Goal: Information Seeking & Learning: Learn about a topic

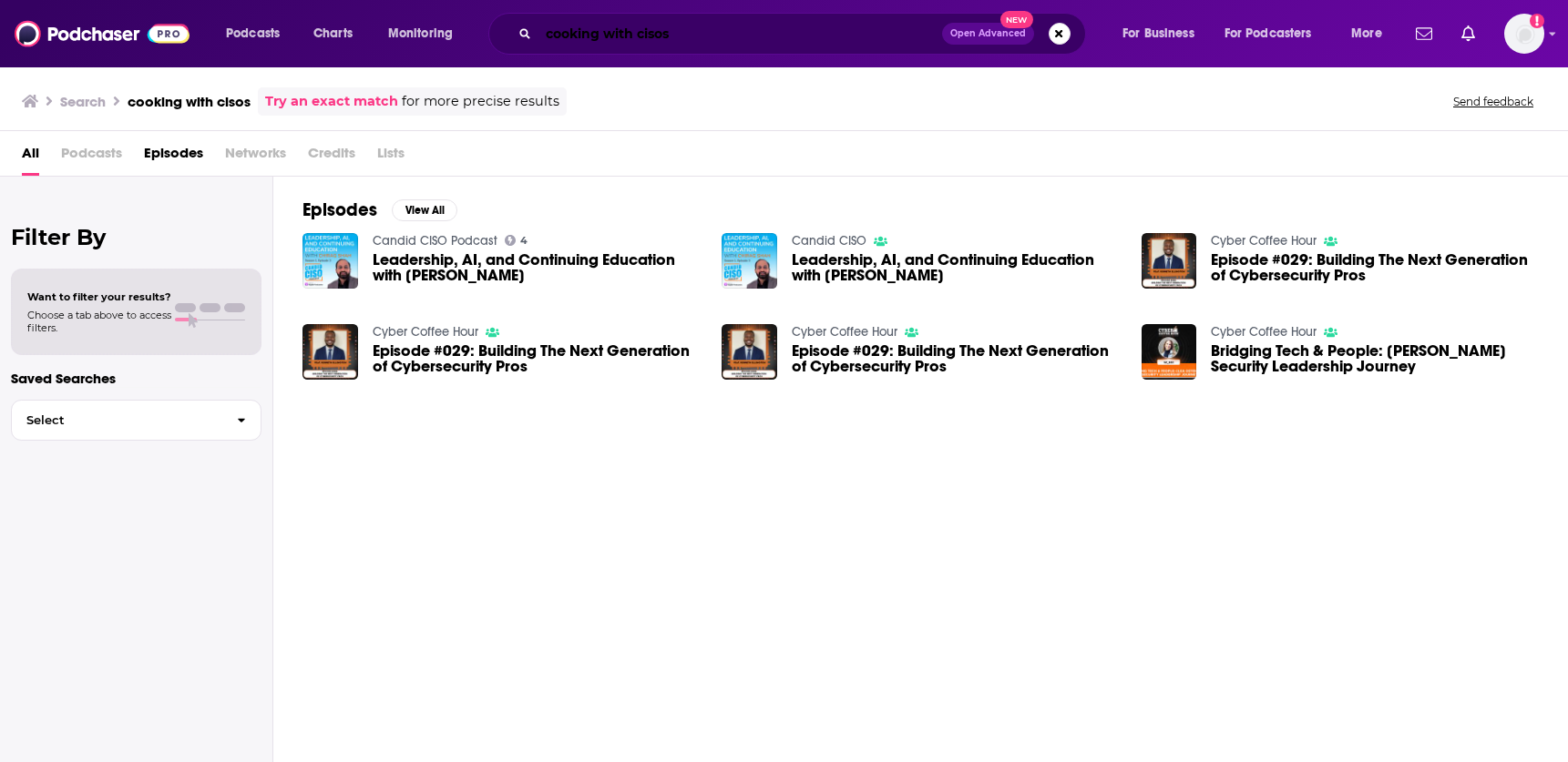
click at [789, 43] on input "cooking with cisos" at bounding box center [740, 33] width 404 height 29
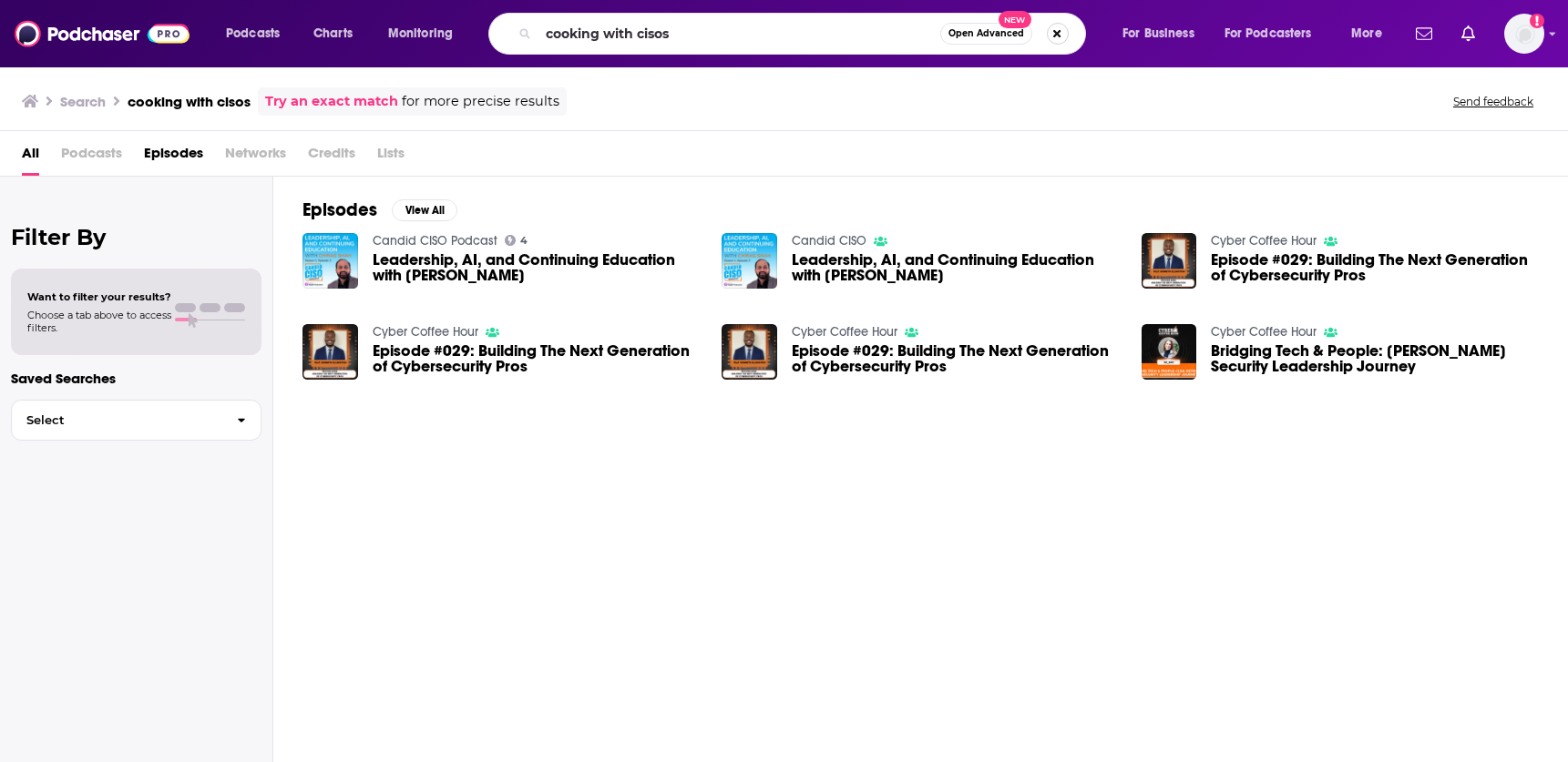
click at [1061, 39] on button "Search podcasts, credits, & more..." at bounding box center [1057, 34] width 22 height 22
type input "diabolical lies"
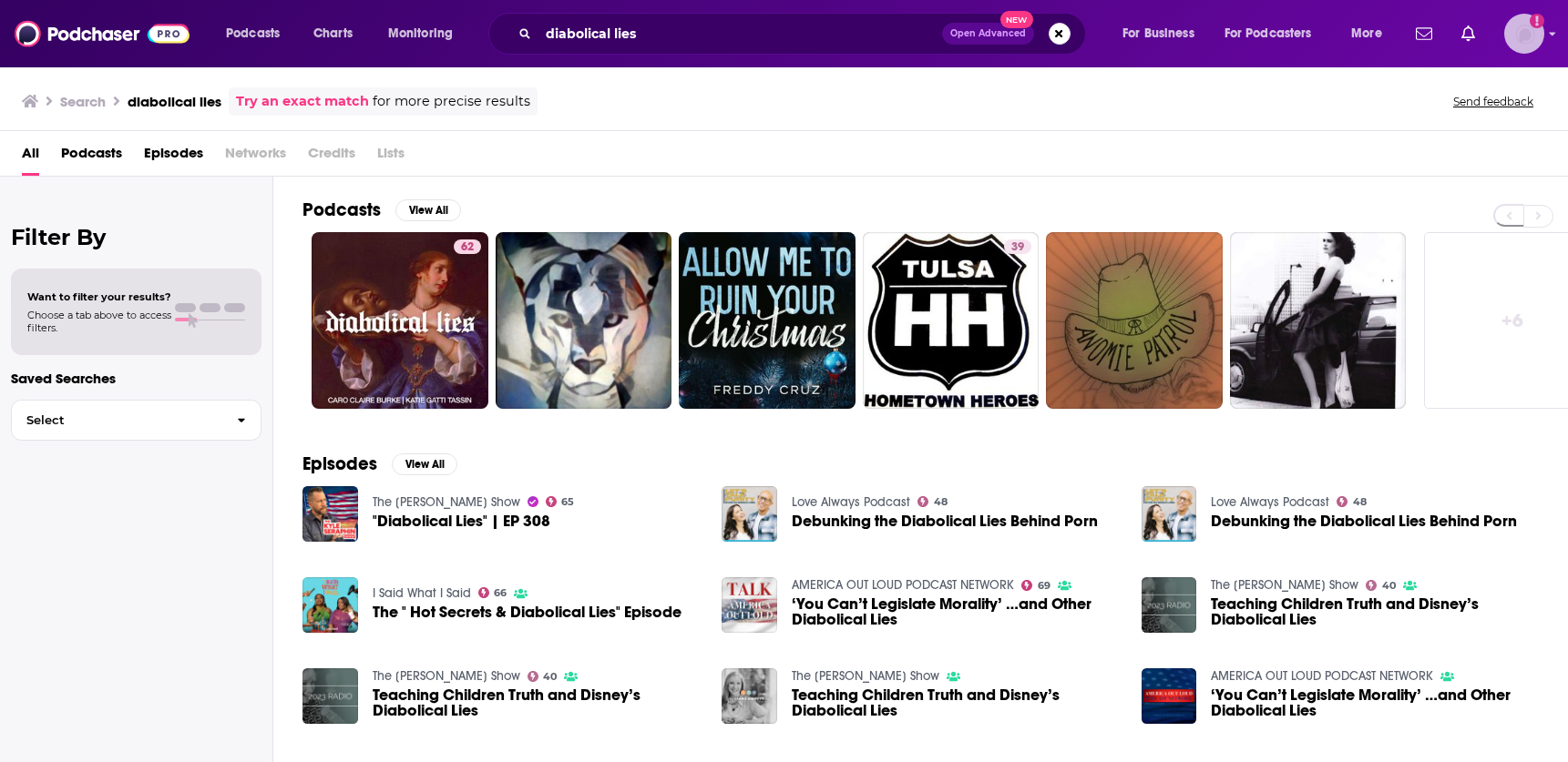
click at [1549, 39] on div "Show profile menu" at bounding box center [1552, 34] width 7 height 21
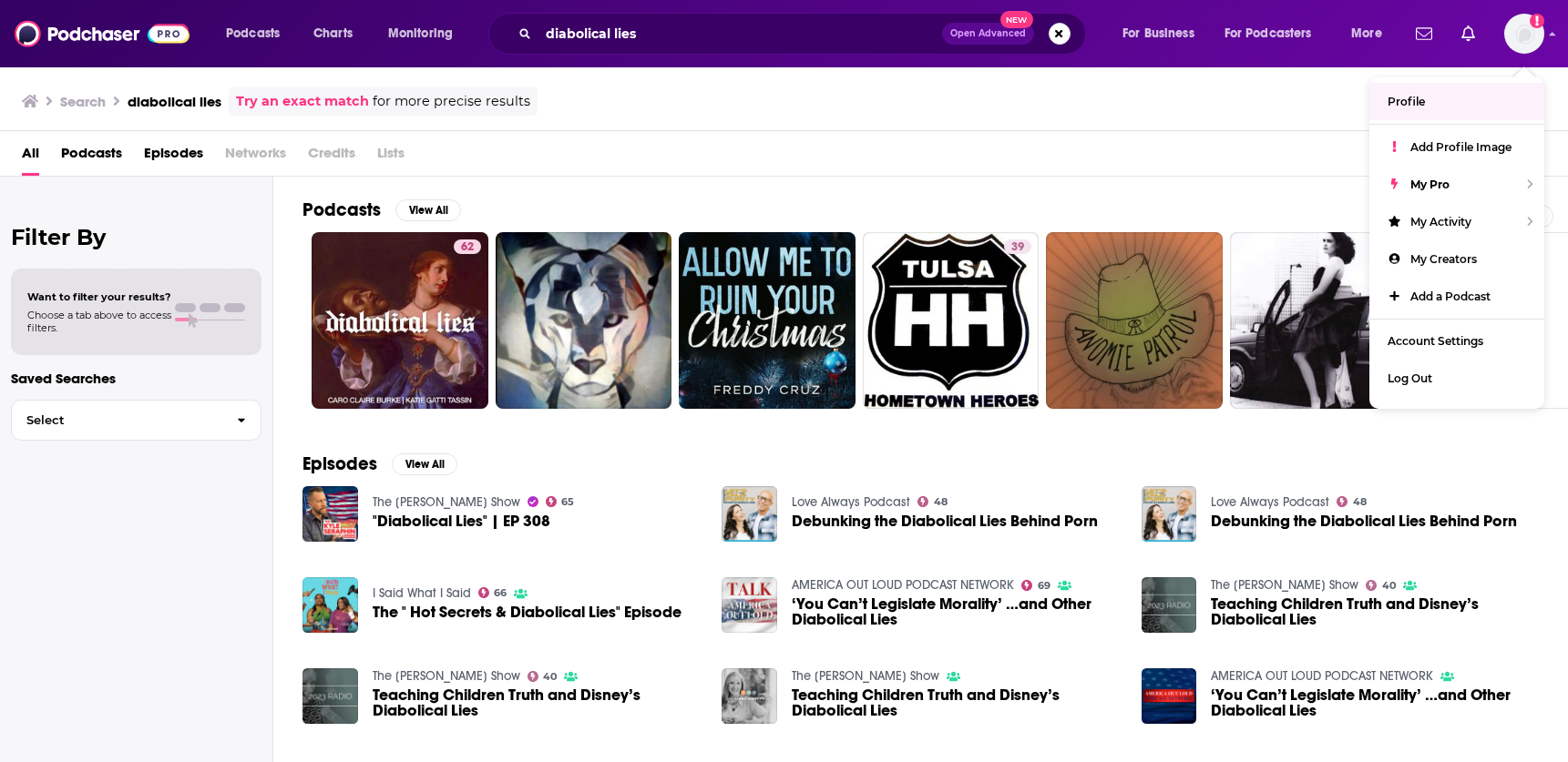
click at [1108, 165] on div "All Podcasts Episodes Networks Credits Lists" at bounding box center [788, 157] width 1532 height 37
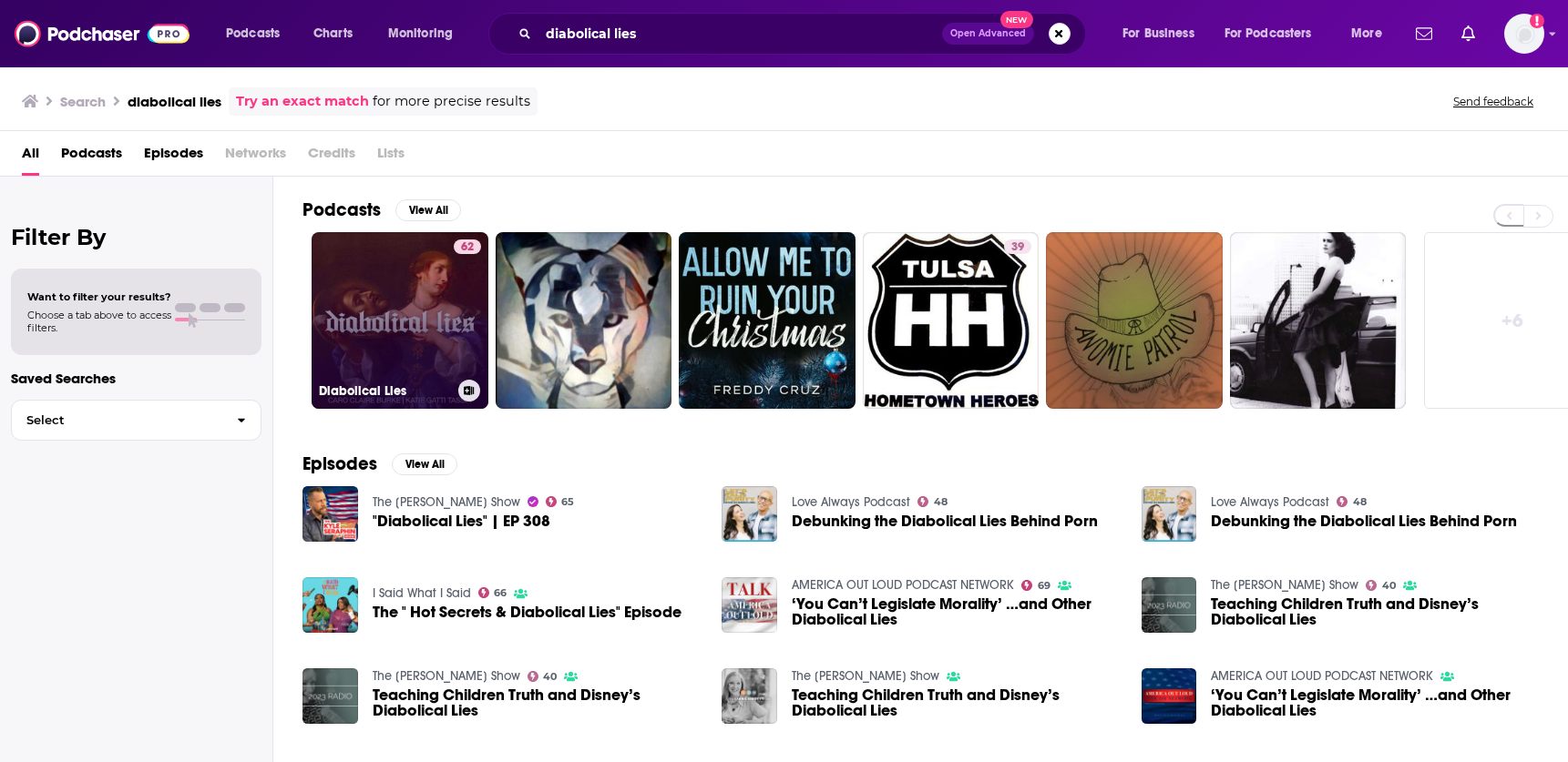
click at [415, 328] on link "62 Diabolical Lies" at bounding box center [400, 320] width 176 height 176
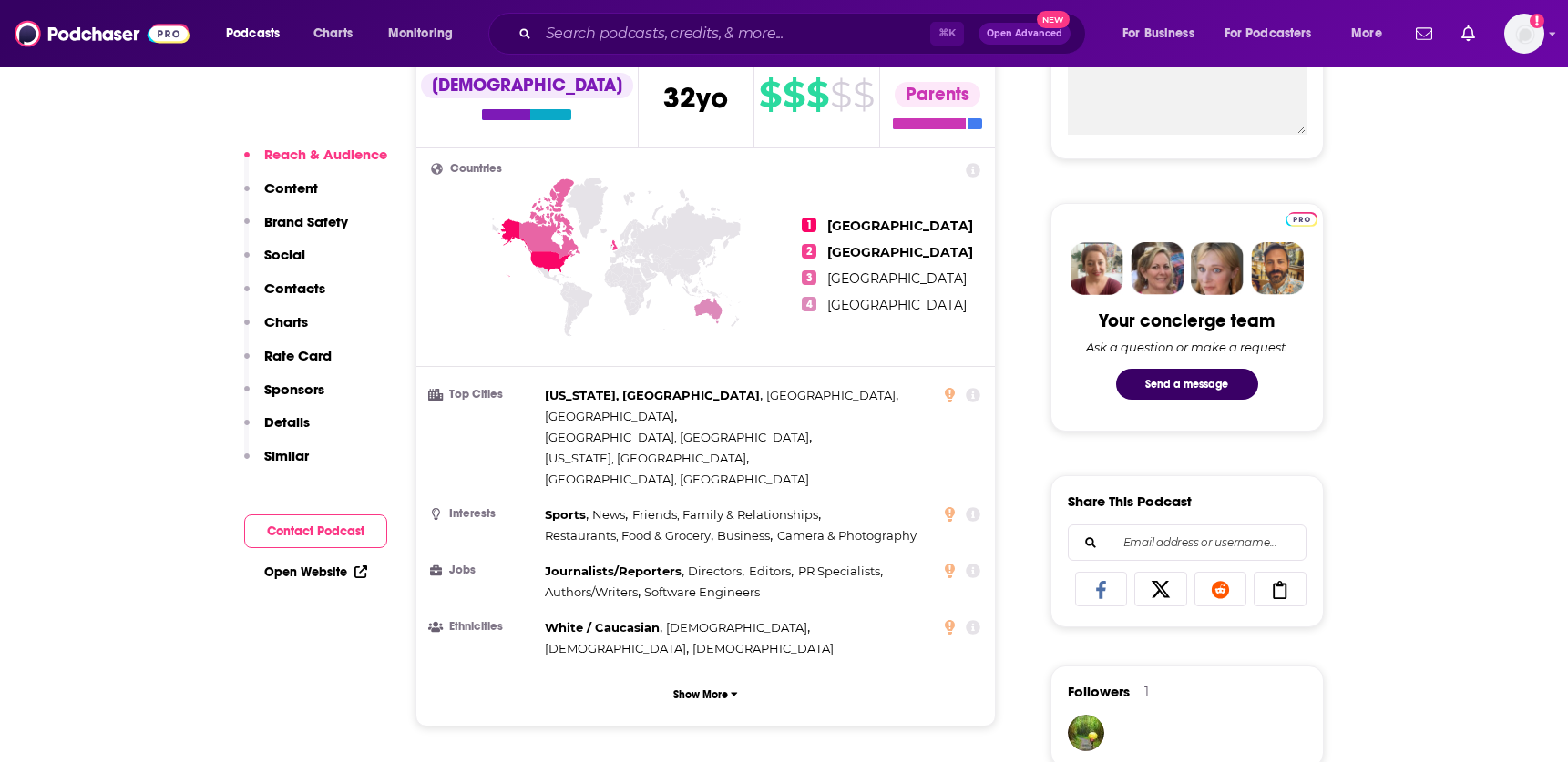
scroll to position [736, 0]
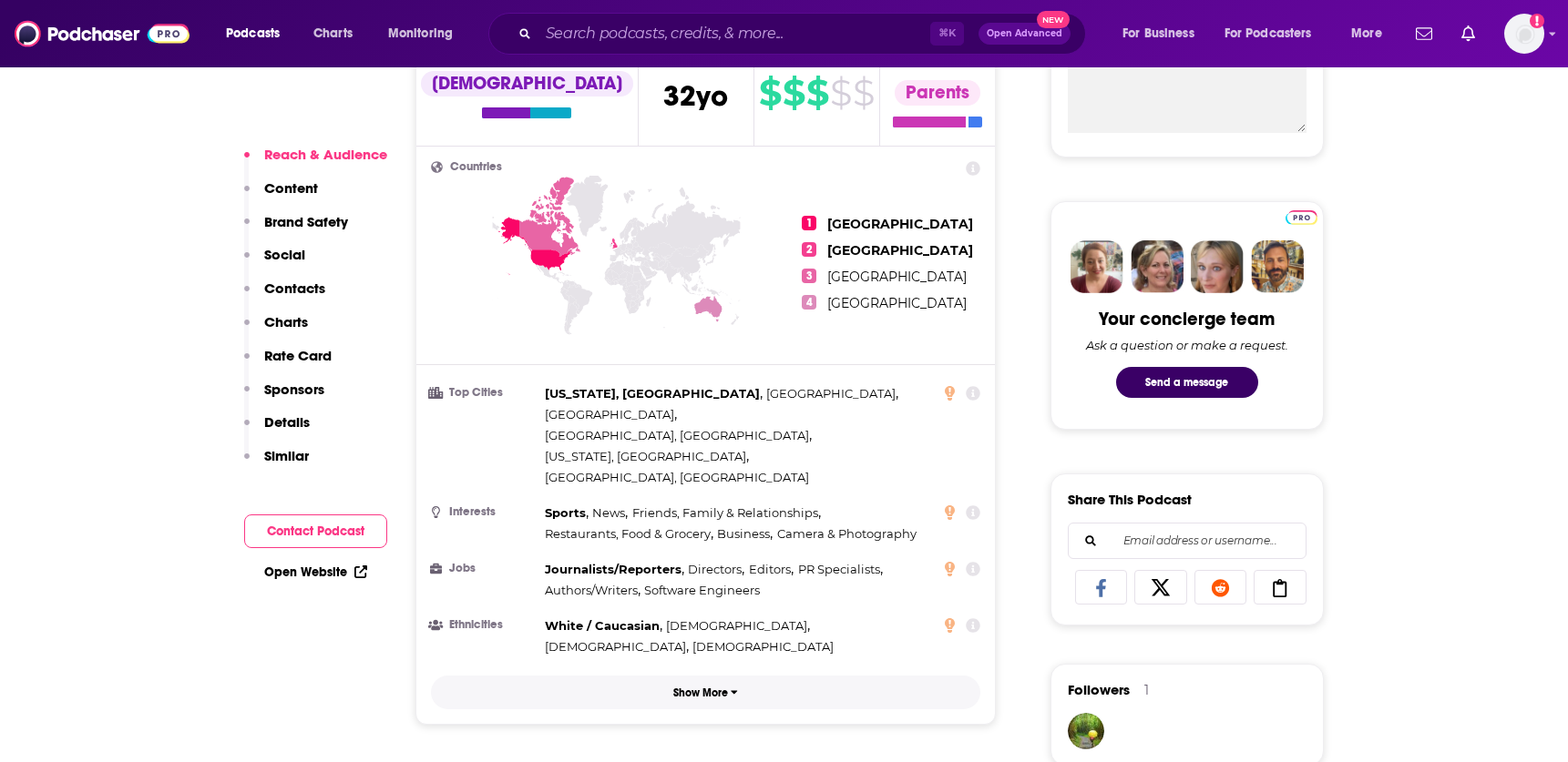
click at [695, 687] on p "Show More" at bounding box center [700, 693] width 55 height 13
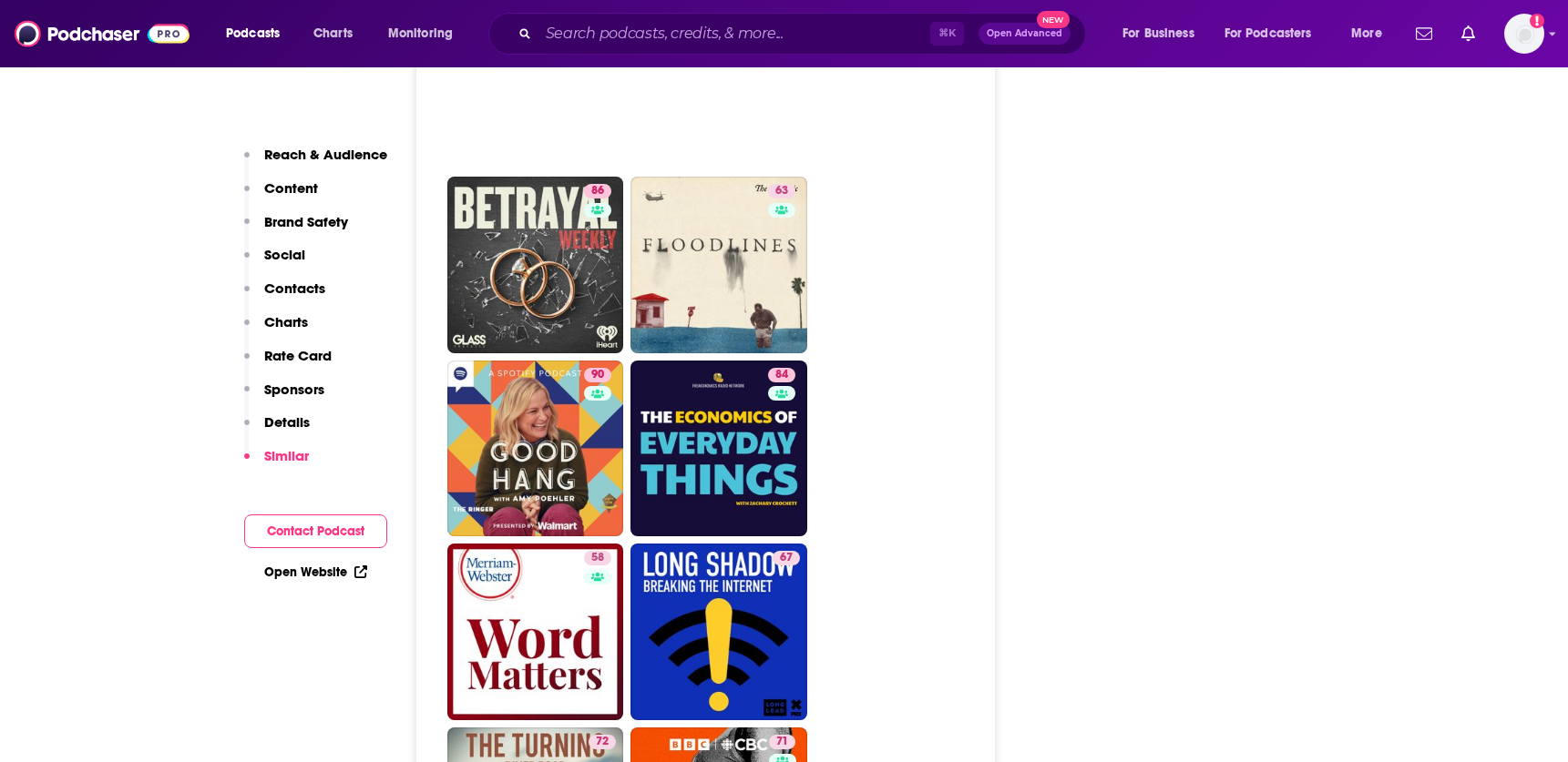
scroll to position [4156, 0]
